Goal: Navigation & Orientation: Find specific page/section

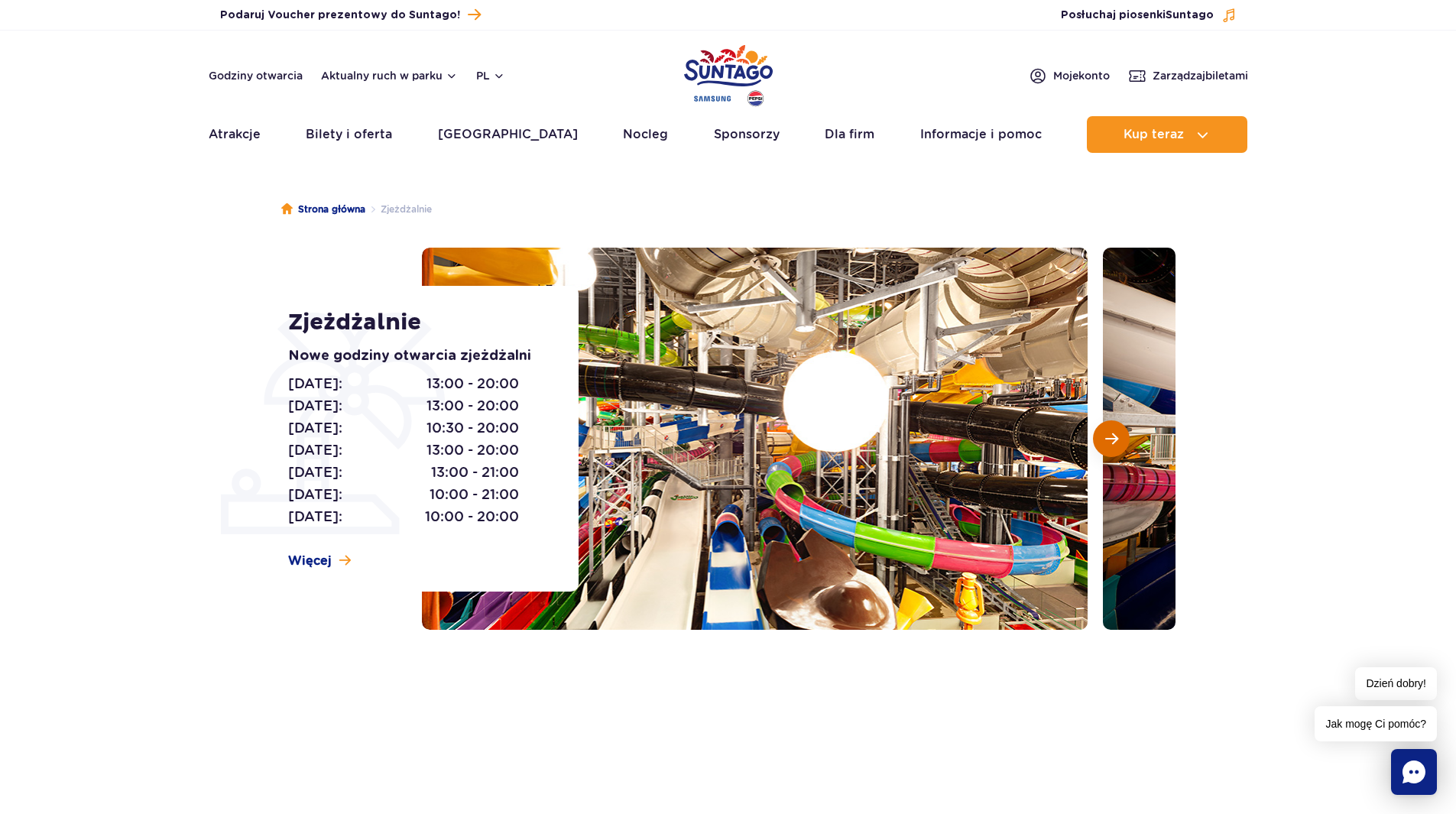
click at [1113, 438] on span "Następny slajd" at bounding box center [1112, 438] width 13 height 14
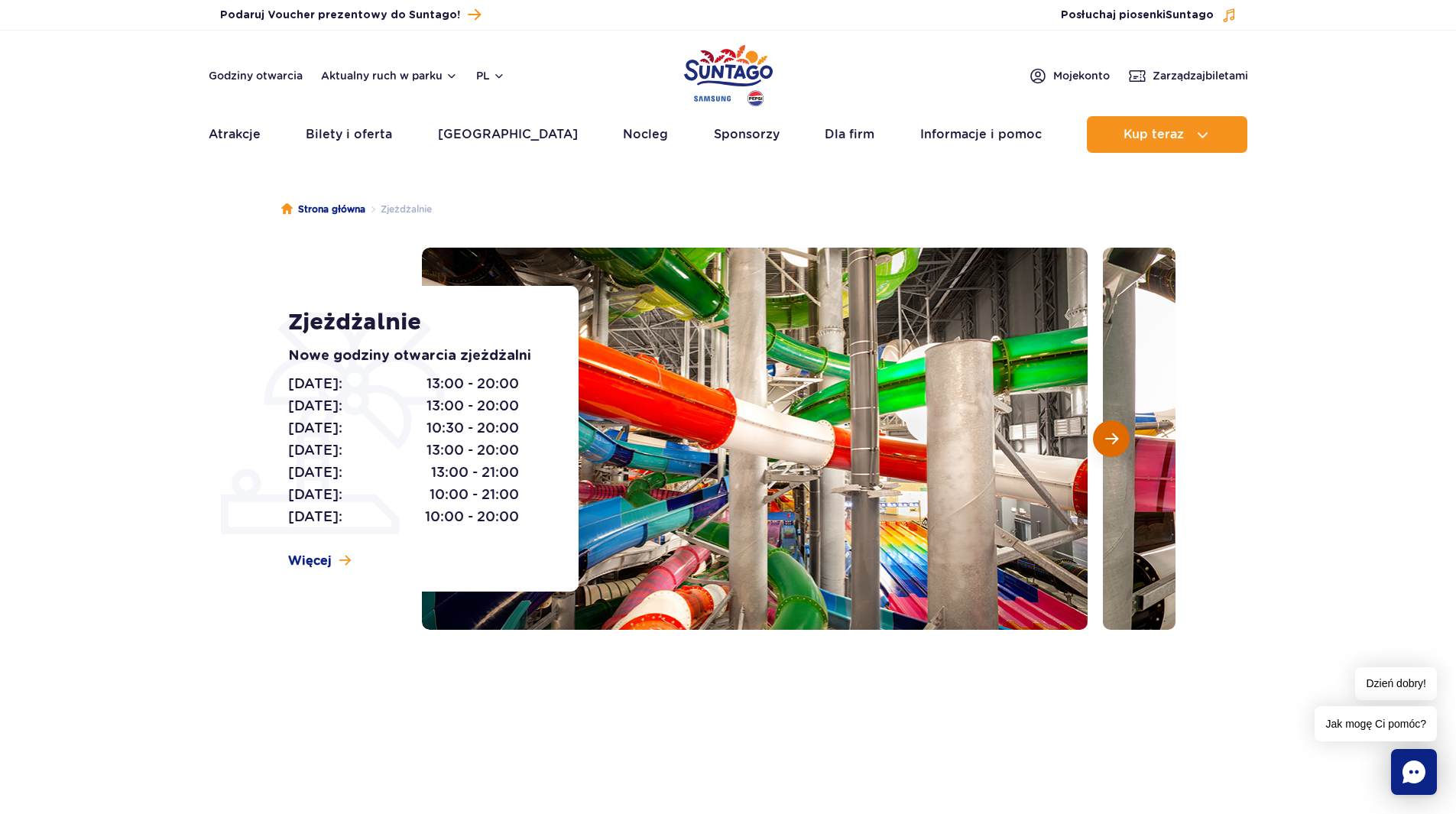
click at [1113, 438] on span "Następny slajd" at bounding box center [1112, 438] width 13 height 14
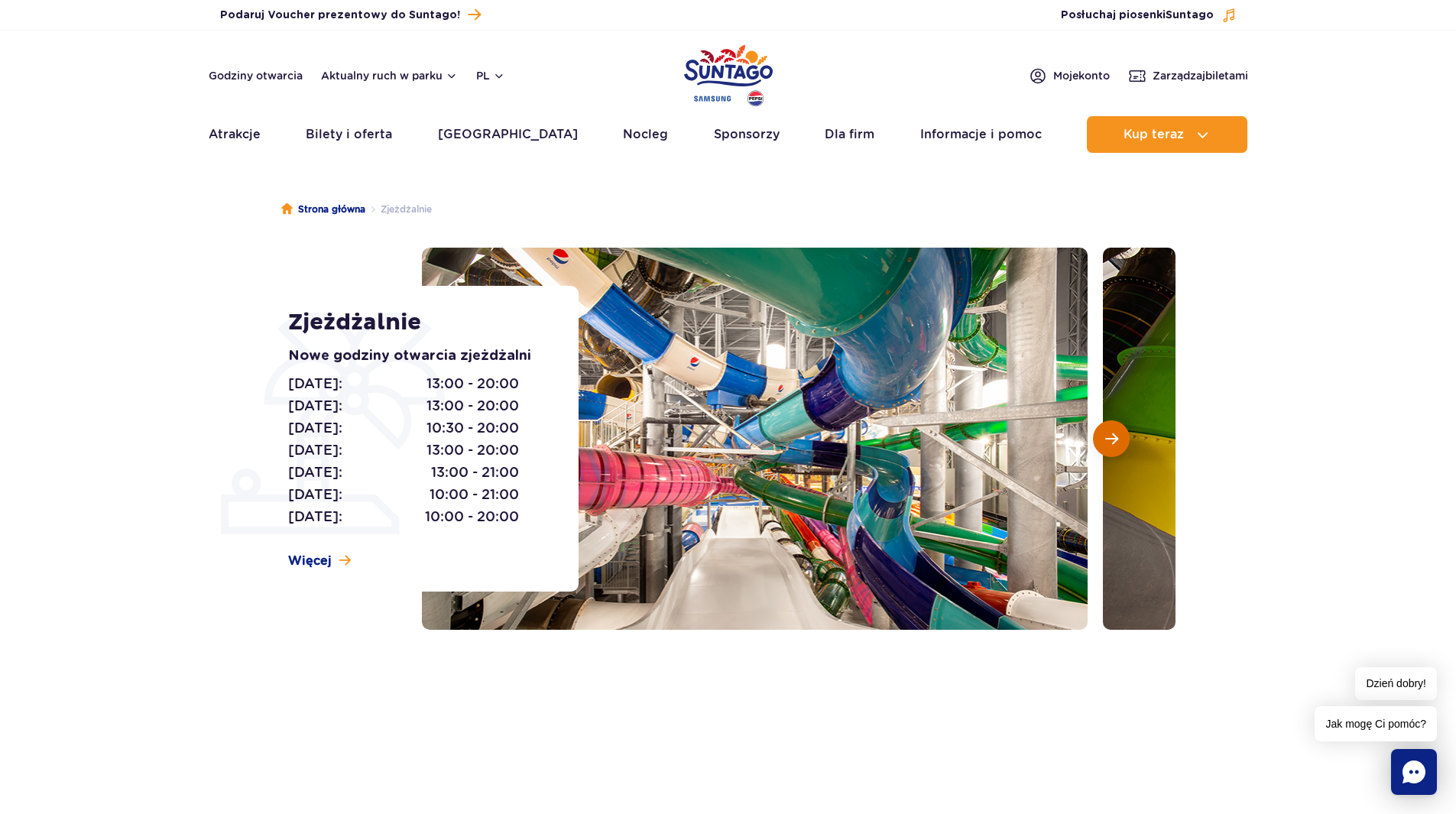
click at [1113, 438] on span "Następny slajd" at bounding box center [1112, 438] width 13 height 14
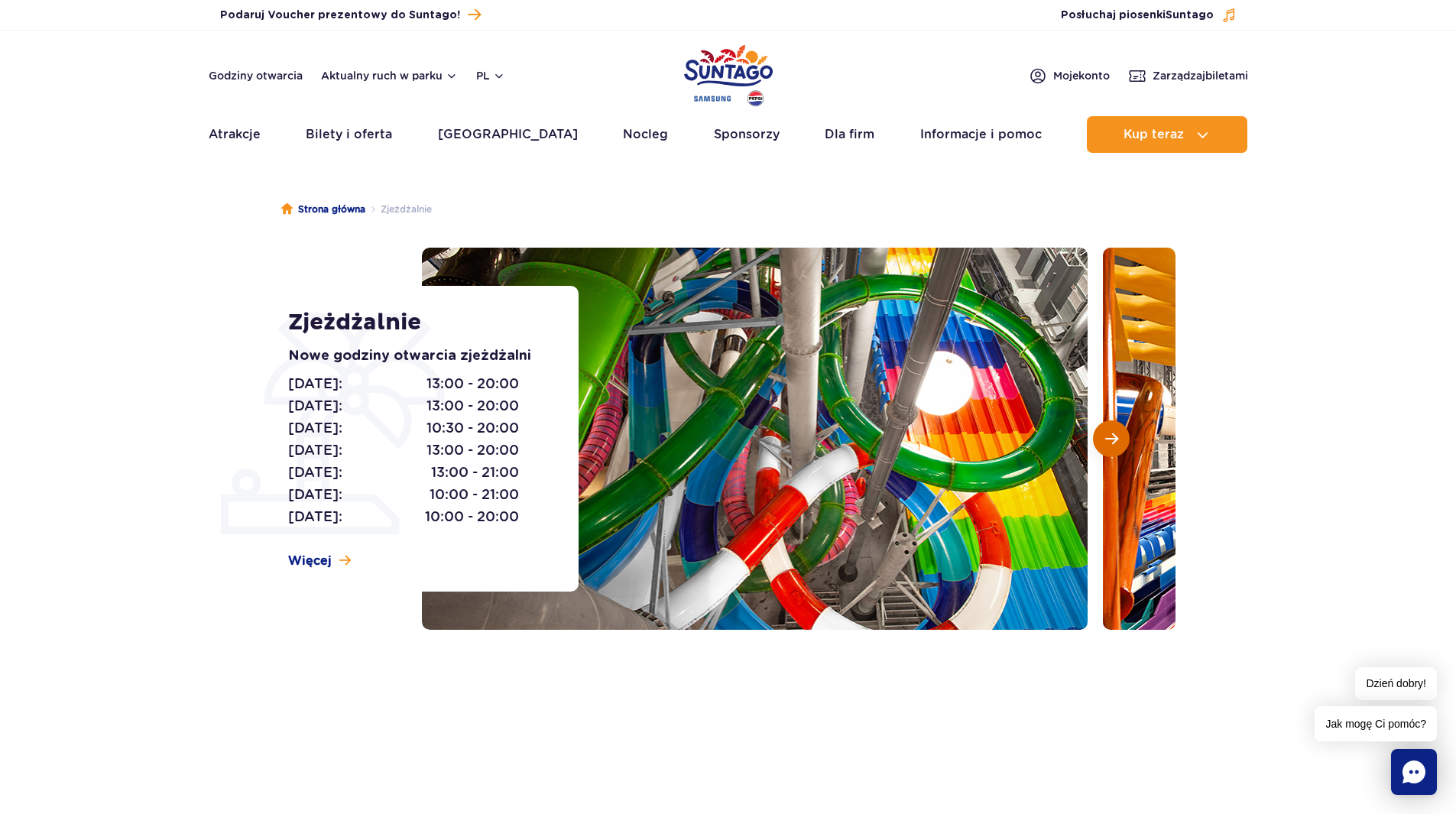
click at [1113, 438] on span "Następny slajd" at bounding box center [1112, 438] width 13 height 14
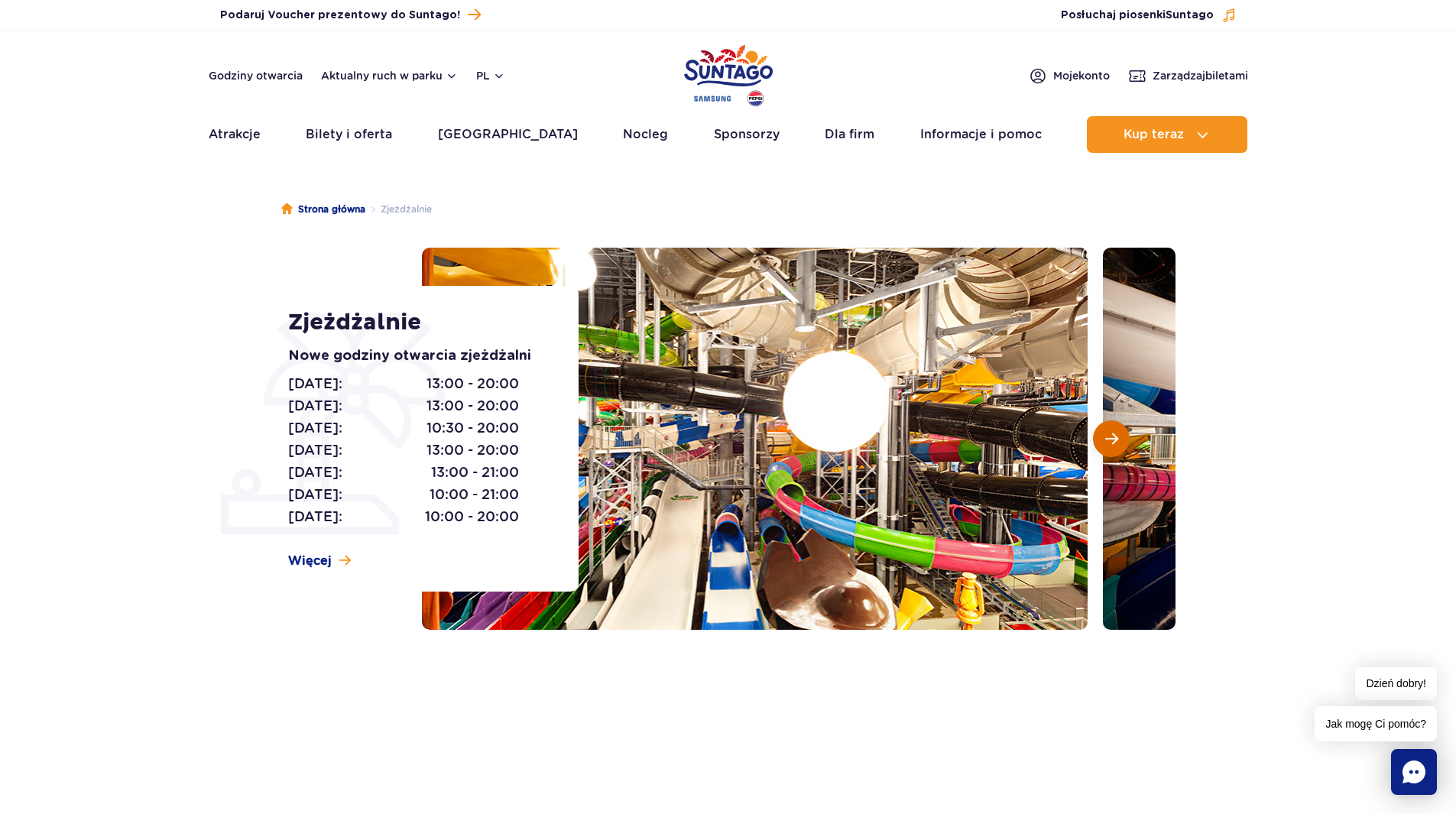
click at [1113, 438] on span "Następny slajd" at bounding box center [1112, 438] width 13 height 14
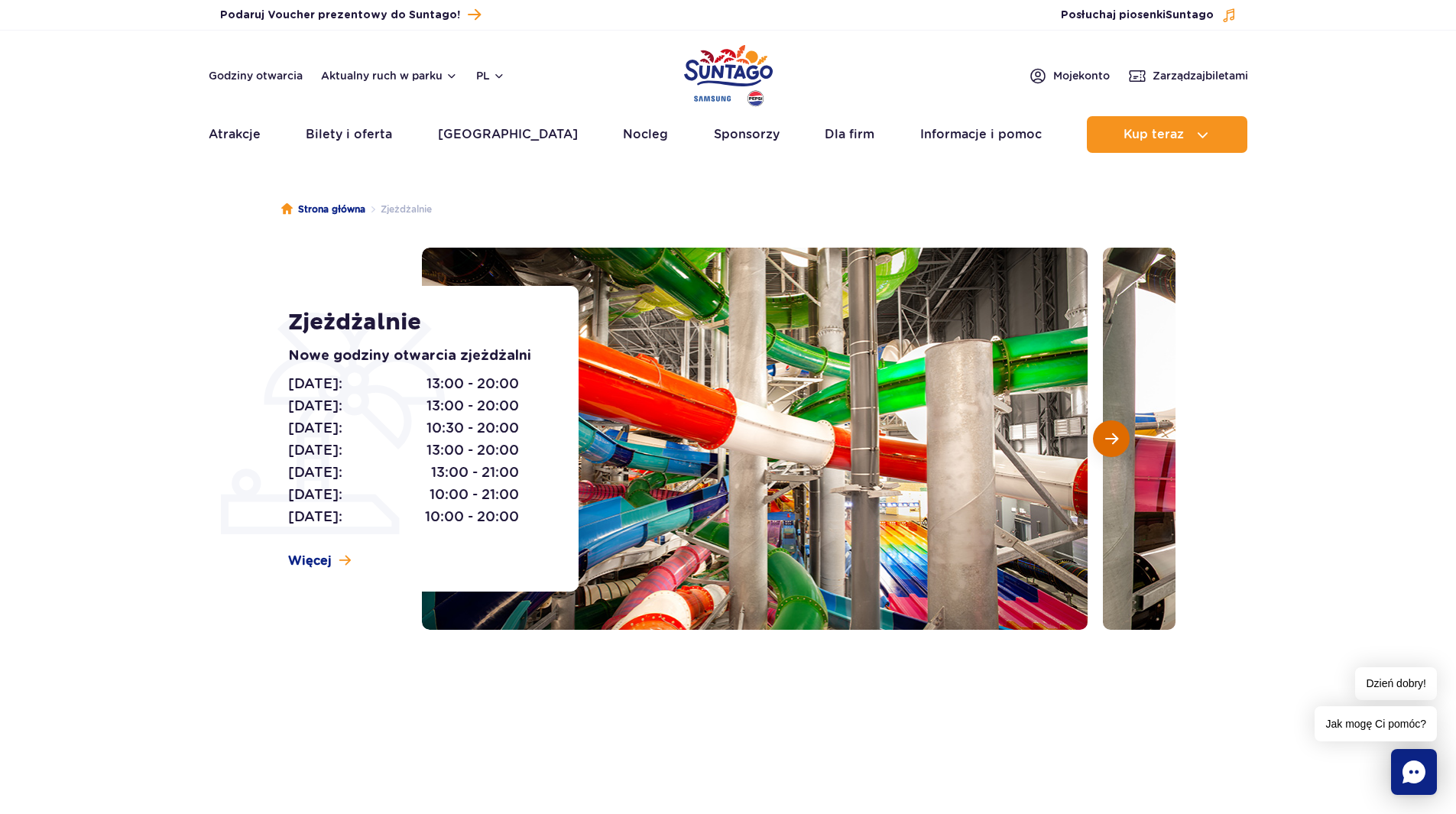
click at [1113, 438] on span "Następny slajd" at bounding box center [1112, 438] width 13 height 14
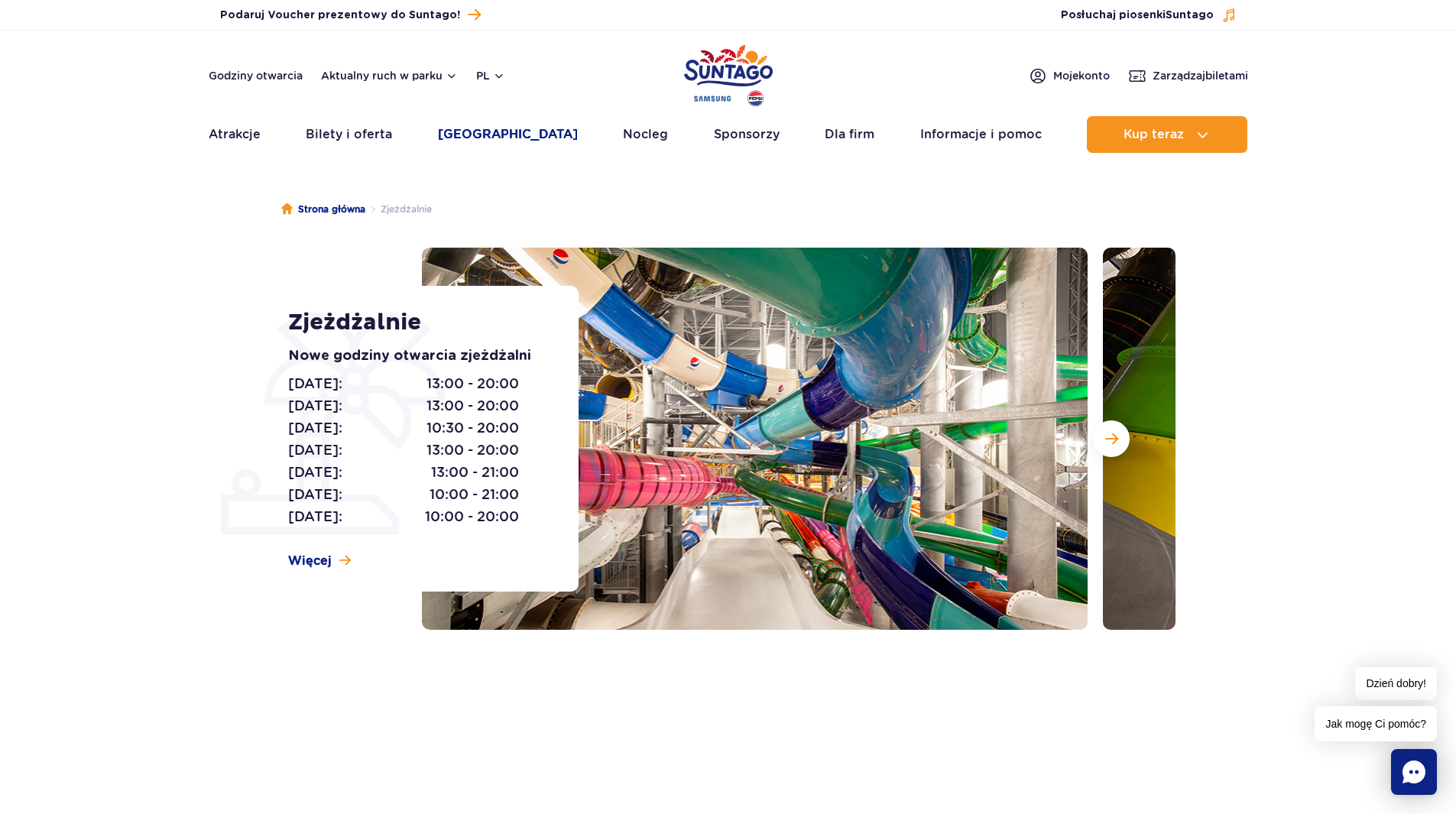
click at [492, 139] on link "[GEOGRAPHIC_DATA]" at bounding box center [508, 134] width 140 height 37
